Goal: Task Accomplishment & Management: Manage account settings

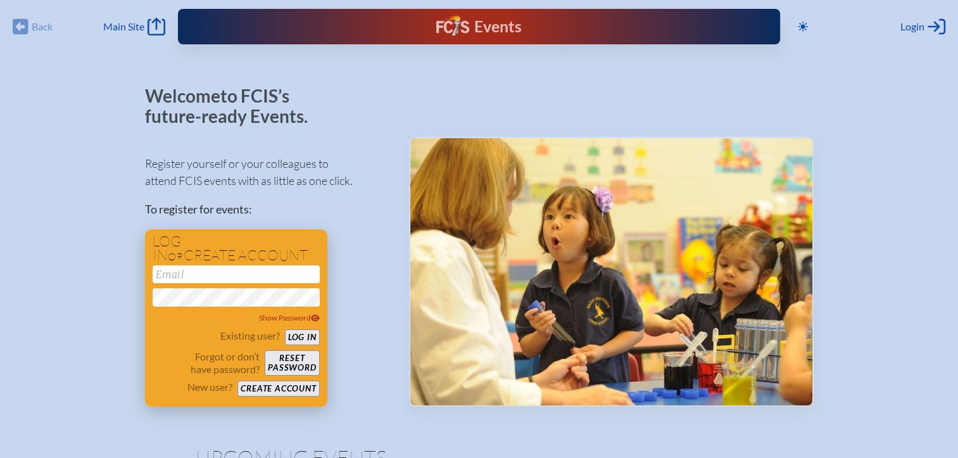
type input "[EMAIL_ADDRESS][DOMAIN_NAME]"
click at [299, 338] on button "Log in" at bounding box center [302, 337] width 35 height 16
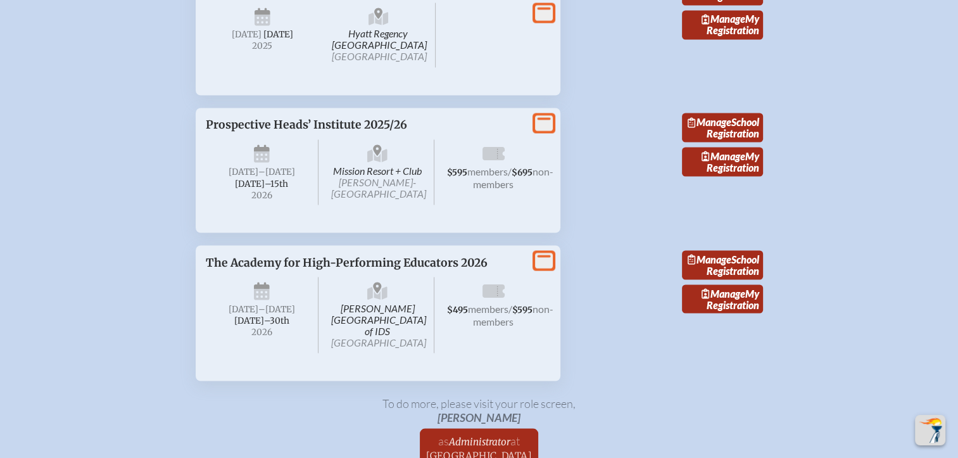
scroll to position [2265, 0]
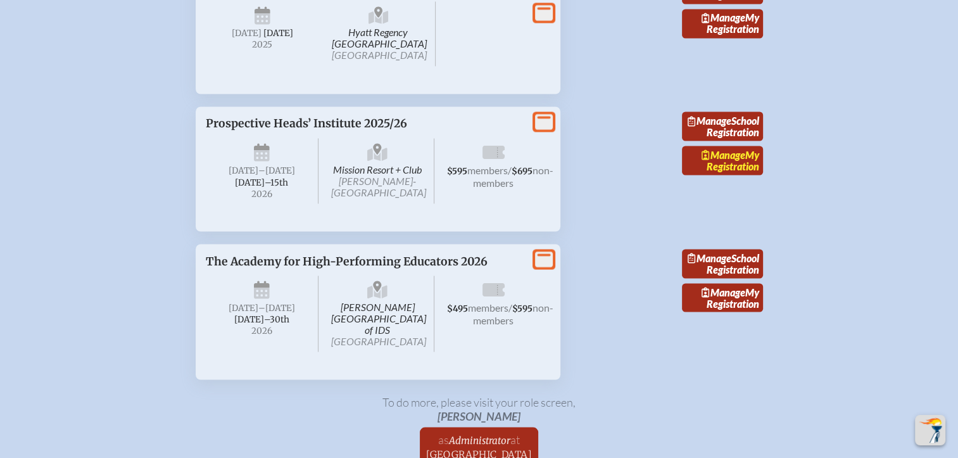
click at [724, 175] on link "Manage My Registration" at bounding box center [722, 160] width 81 height 29
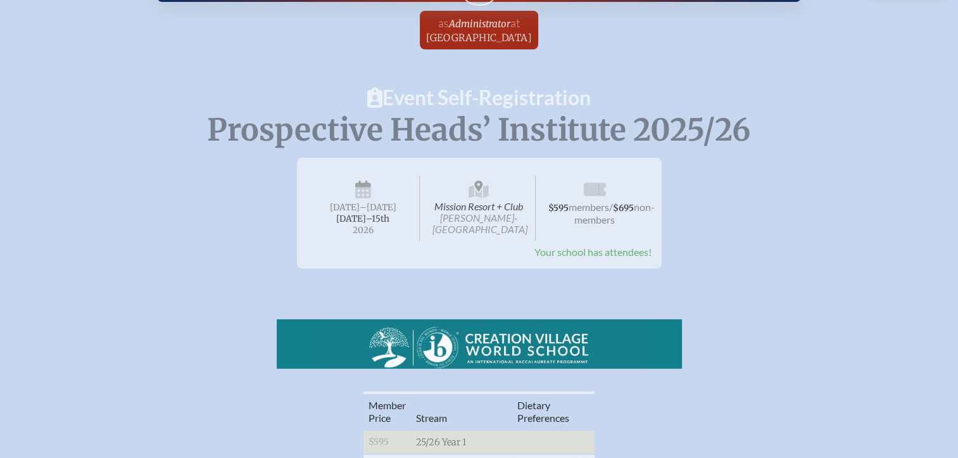
scroll to position [42, 0]
click at [546, 254] on span "Your school has attendees!" at bounding box center [592, 252] width 117 height 12
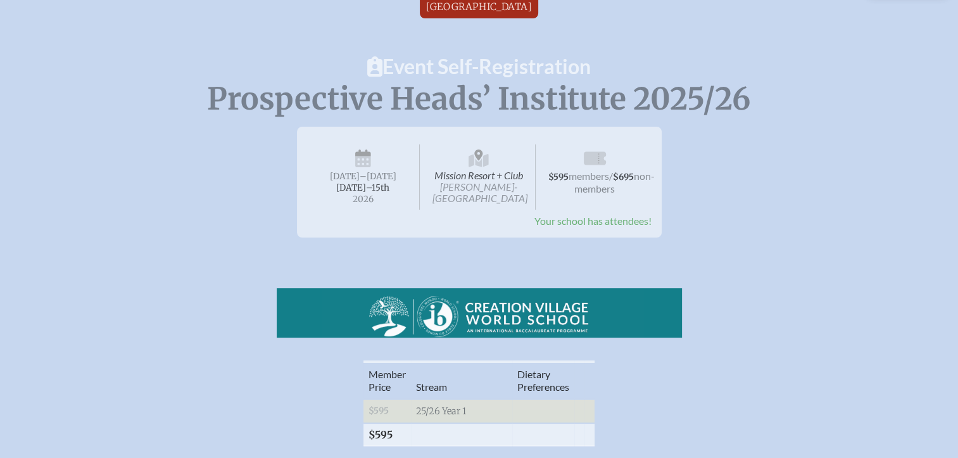
scroll to position [0, 0]
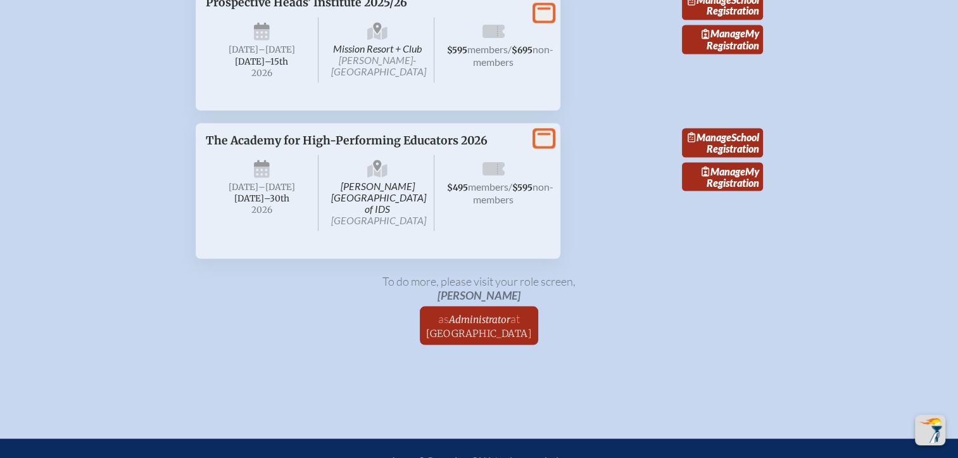
scroll to position [2358, 0]
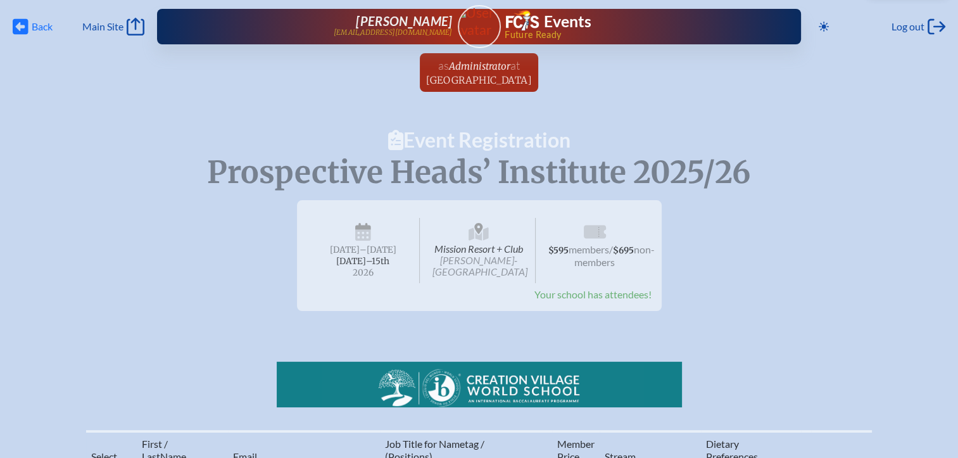
click at [40, 27] on span "Back" at bounding box center [42, 26] width 21 height 13
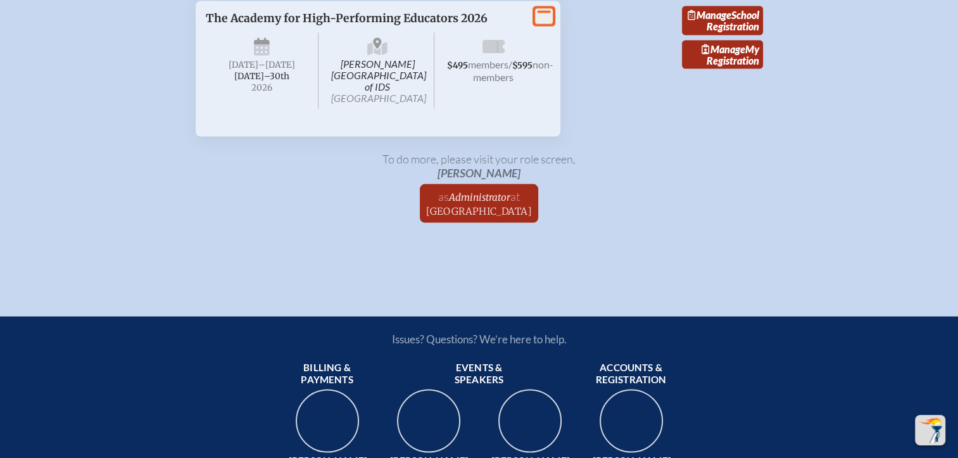
scroll to position [2478, 0]
